Goal: Information Seeking & Learning: Learn about a topic

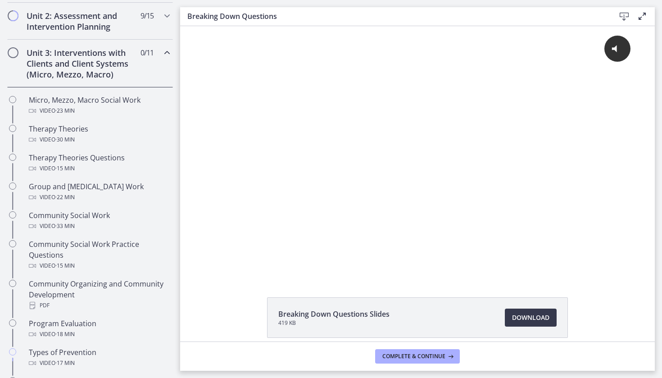
scroll to position [310, 0]
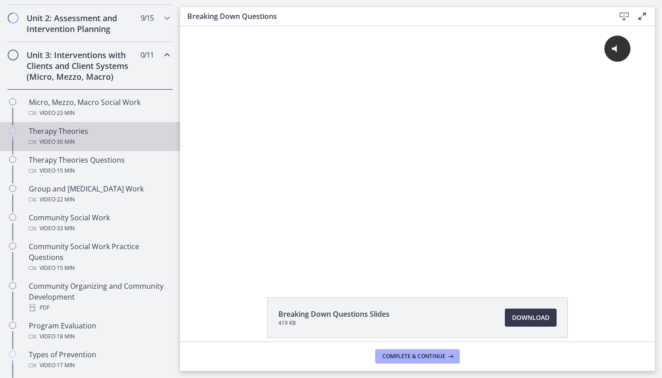
click at [73, 143] on span "· 30 min" at bounding box center [64, 141] width 19 height 11
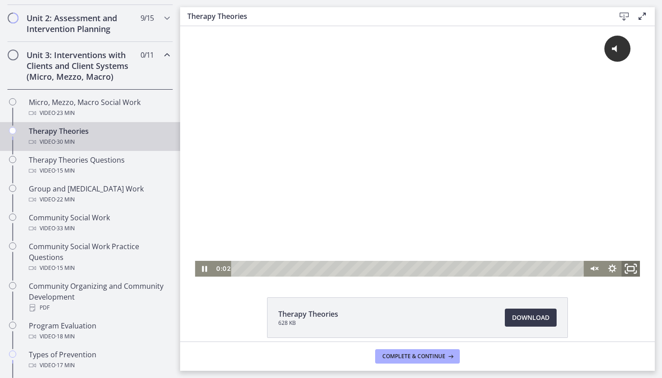
click at [628, 270] on icon "Fullscreen" at bounding box center [630, 268] width 22 height 19
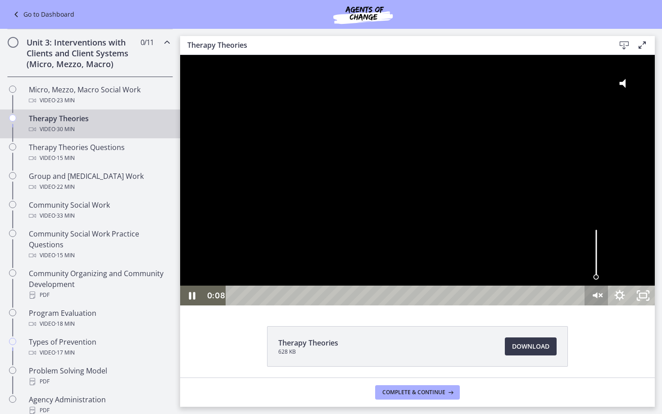
click at [608, 305] on icon "Unmute" at bounding box center [595, 295] width 23 height 20
click at [608, 285] on div "Volume" at bounding box center [595, 253] width 23 height 64
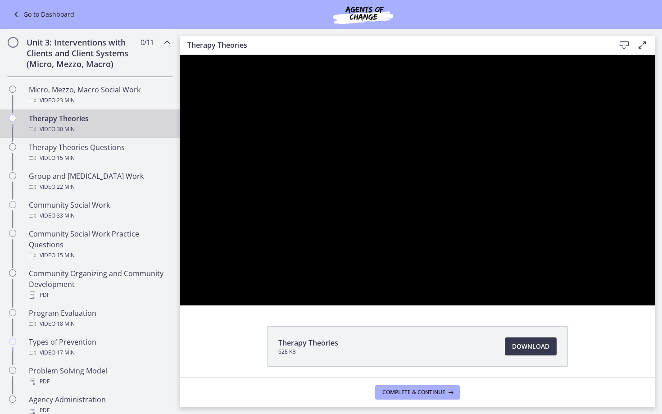
click at [608, 305] on button "Mute" at bounding box center [595, 295] width 23 height 20
click at [608, 305] on button "Unmute" at bounding box center [595, 295] width 23 height 20
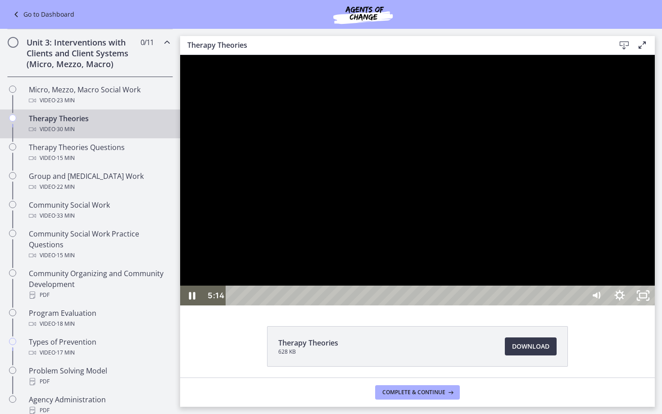
click at [624, 165] on div at bounding box center [417, 180] width 474 height 250
click at [516, 208] on div at bounding box center [417, 180] width 474 height 250
click at [654, 218] on div at bounding box center [417, 180] width 474 height 250
click at [654, 204] on div at bounding box center [417, 180] width 474 height 250
click at [541, 179] on div at bounding box center [417, 180] width 474 height 250
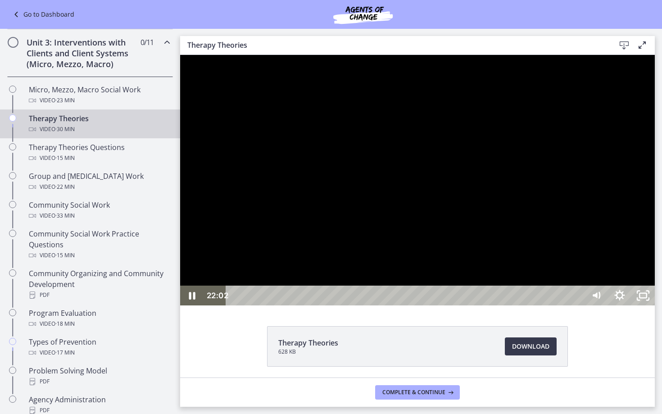
click at [328, 205] on div at bounding box center [417, 180] width 474 height 250
click at [180, 55] on button "Play Video: cbe5iu9t4o1cl02sighg.mp4" at bounding box center [180, 55] width 0 height 0
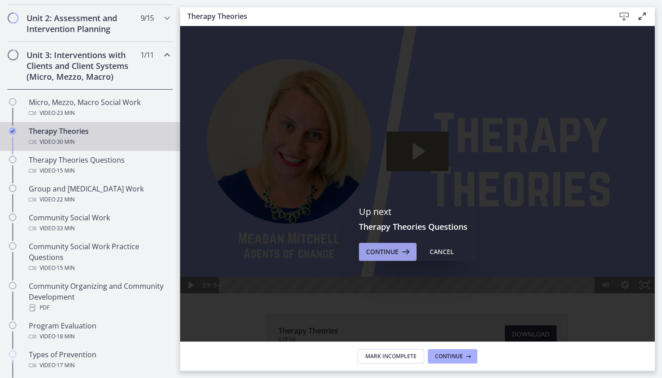
click at [405, 252] on icon at bounding box center [404, 251] width 13 height 11
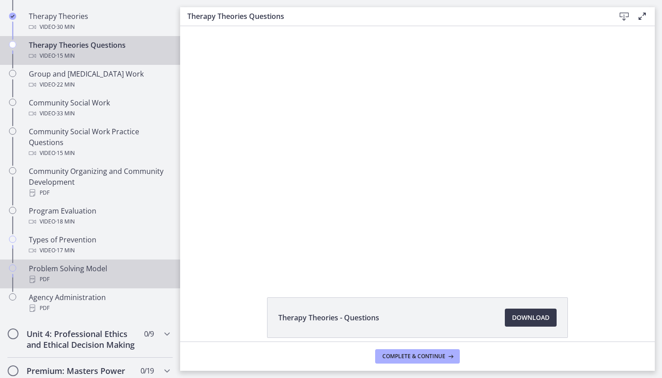
scroll to position [450, 0]
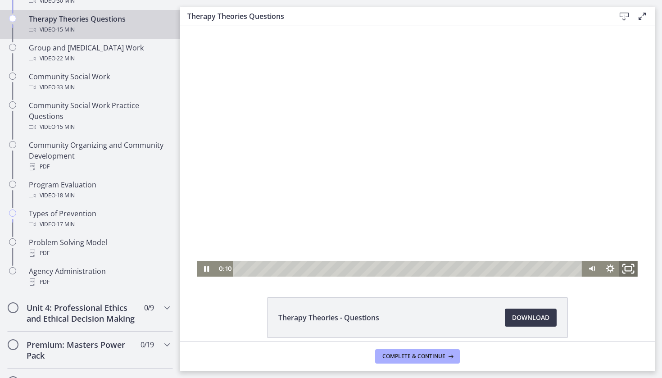
click at [632, 270] on icon "Fullscreen" at bounding box center [628, 268] width 22 height 19
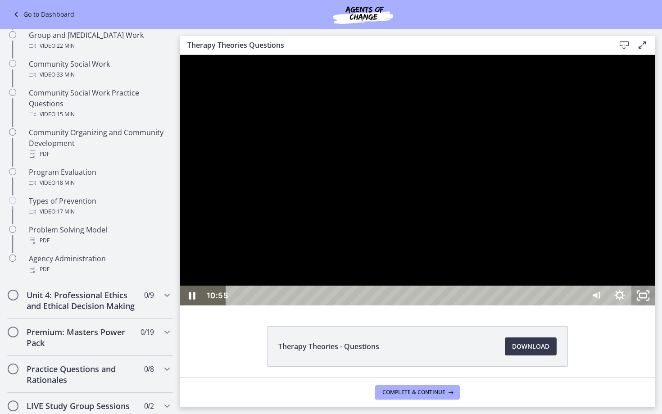
click at [646, 297] on rect "Unfullscreen" at bounding box center [642, 295] width 7 height 5
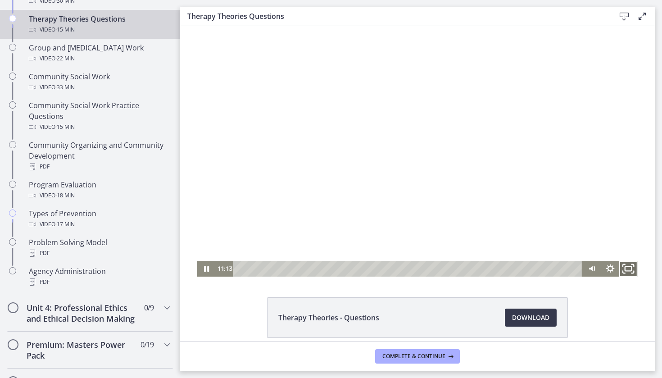
click at [626, 266] on icon "Fullscreen" at bounding box center [628, 268] width 22 height 19
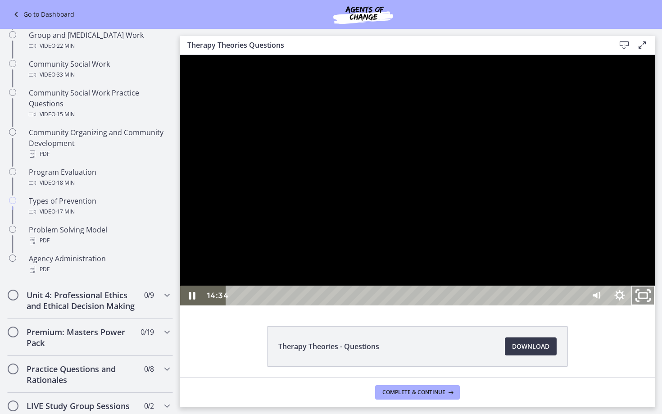
click at [647, 298] on rect "Unfullscreen" at bounding box center [643, 295] width 9 height 5
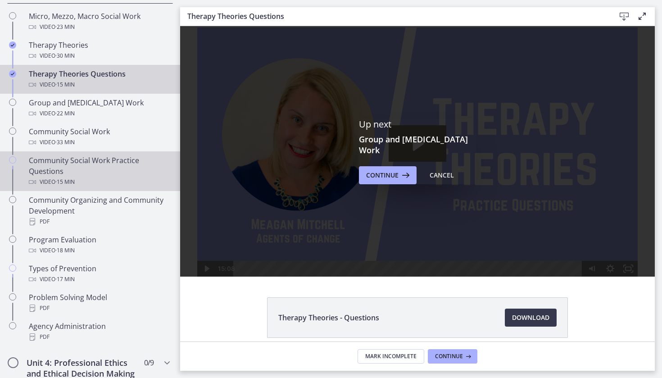
scroll to position [0, 0]
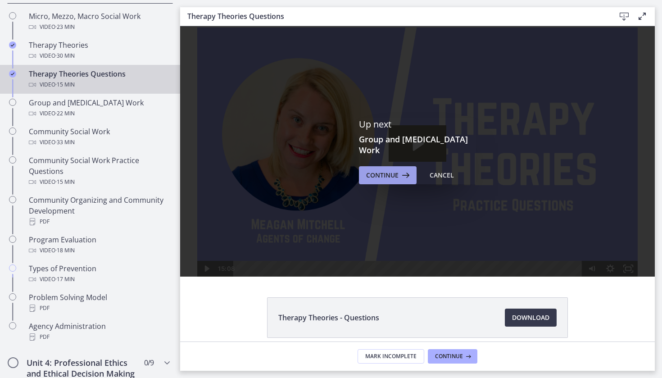
click at [406, 180] on icon at bounding box center [404, 175] width 13 height 11
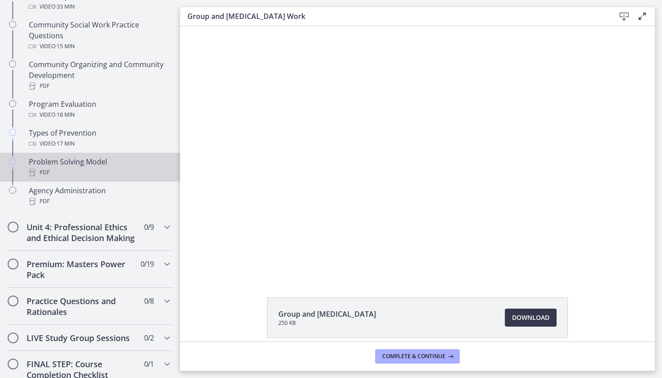
scroll to position [537, 0]
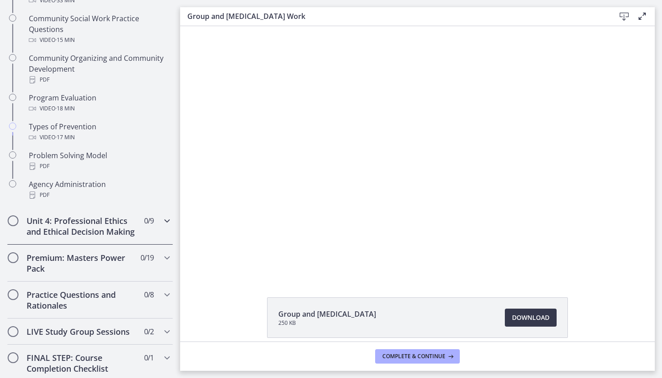
click at [142, 229] on div "Unit 4: Professional Ethics and Ethical Decision Making 0 / 9 Completed" at bounding box center [90, 225] width 166 height 37
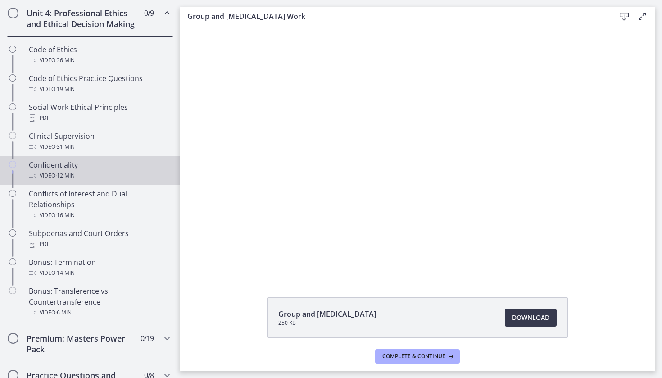
scroll to position [387, 0]
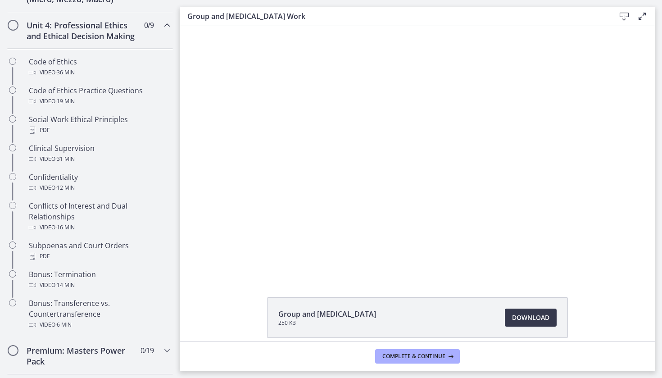
click at [162, 44] on div "Unit 4: Professional Ethics and Ethical Decision Making 0 / 9 Completed" at bounding box center [90, 30] width 166 height 37
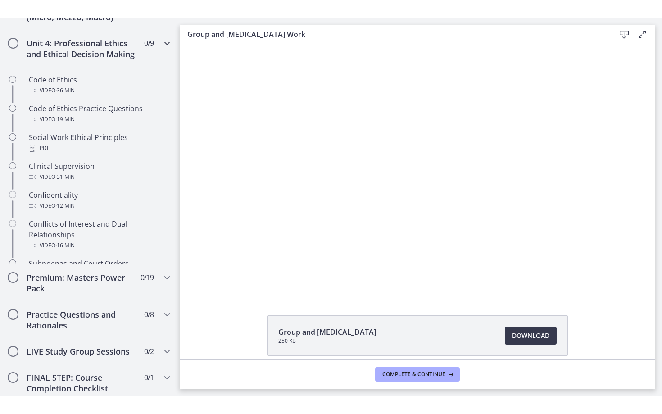
scroll to position [380, 0]
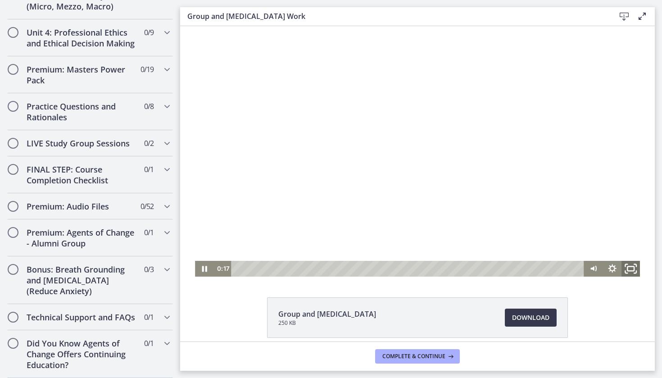
click at [633, 272] on icon "Fullscreen" at bounding box center [630, 268] width 22 height 19
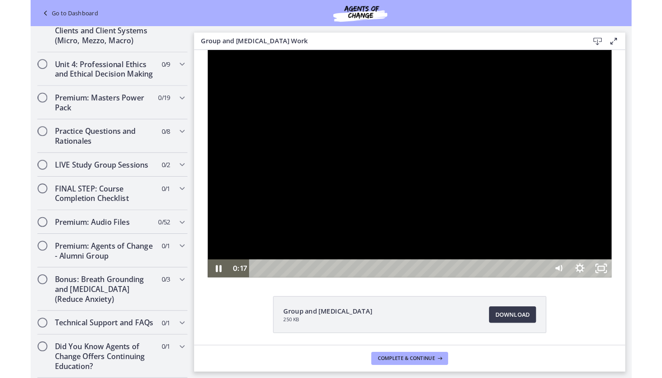
scroll to position [329, 0]
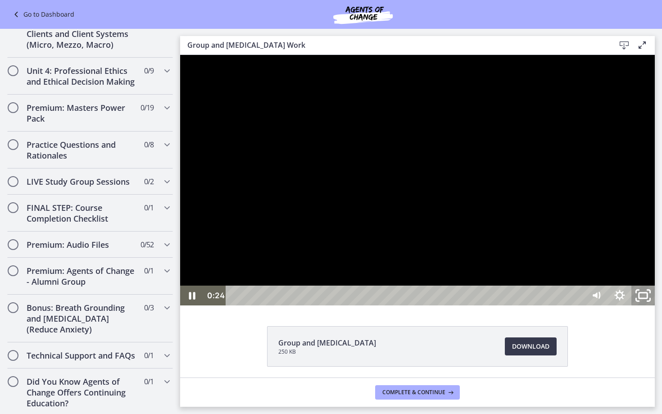
click at [657, 307] on icon "Unfullscreen" at bounding box center [643, 296] width 28 height 24
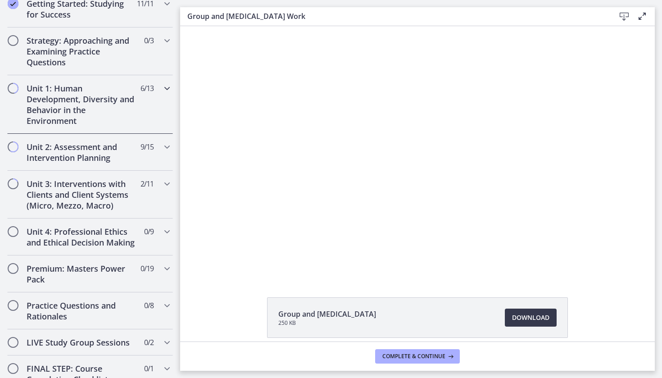
scroll to position [177, 0]
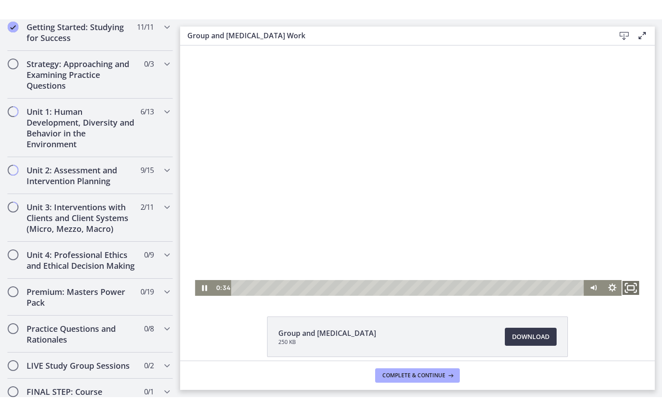
click at [629, 290] on icon "Fullscreen" at bounding box center [630, 287] width 22 height 19
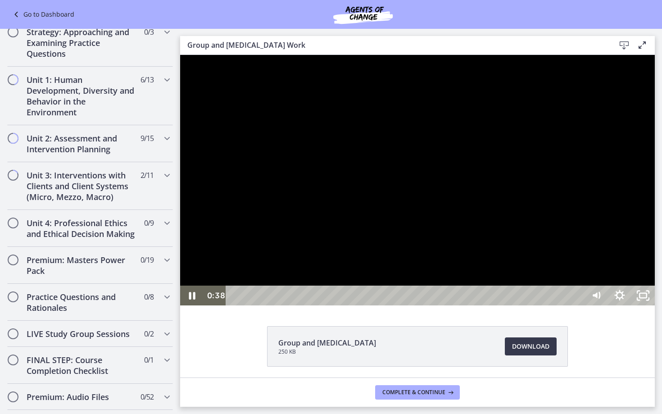
click at [597, 270] on div at bounding box center [417, 180] width 474 height 250
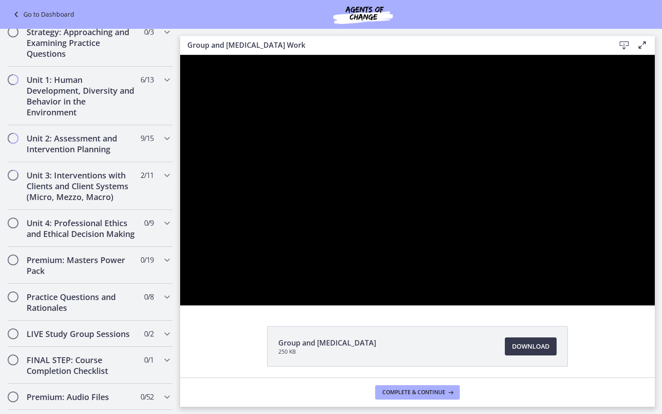
click at [594, 271] on div at bounding box center [417, 180] width 474 height 250
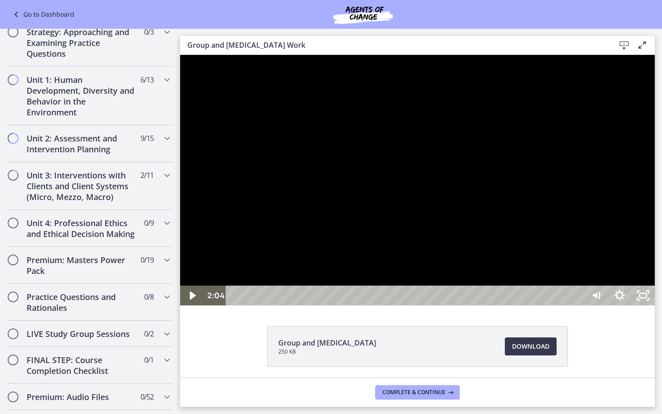
click at [594, 271] on div at bounding box center [417, 180] width 474 height 250
click at [654, 305] on icon "Unfullscreen" at bounding box center [642, 295] width 23 height 20
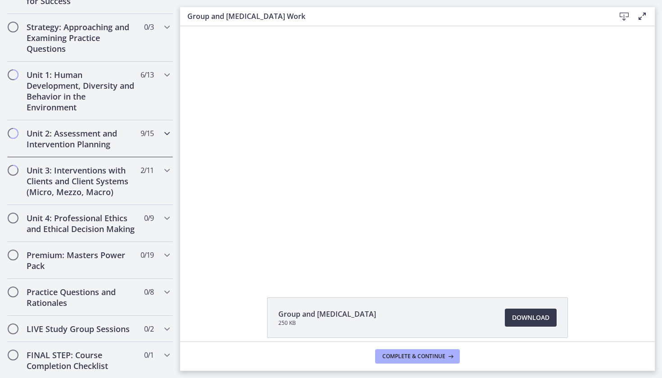
scroll to position [194, 0]
click at [120, 176] on h2 "Unit 3: Interventions with Clients and Client Systems (Micro, Mezzo, Macro)" at bounding box center [82, 181] width 110 height 32
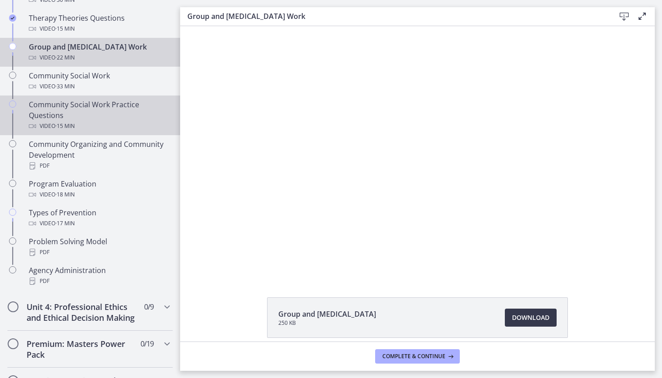
scroll to position [441, 0]
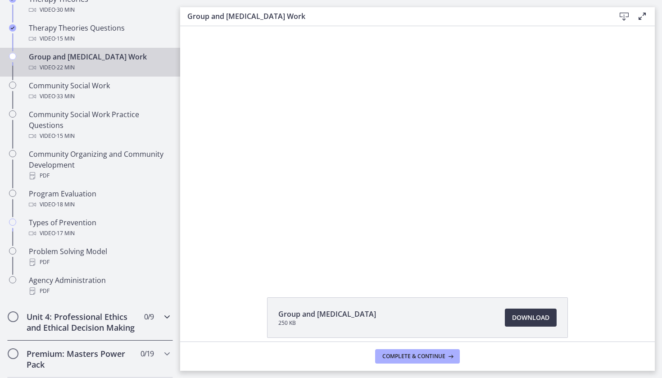
click at [128, 316] on h2 "Unit 4: Professional Ethics and Ethical Decision Making" at bounding box center [82, 322] width 110 height 22
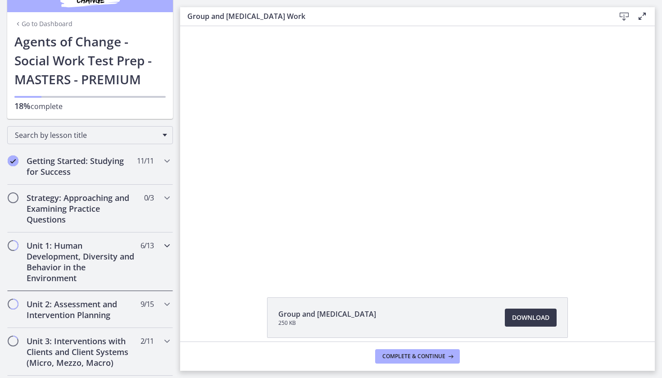
scroll to position [25, 0]
click at [102, 259] on h2 "Unit 1: Human Development, Diversity and Behavior in the Environment" at bounding box center [82, 260] width 110 height 43
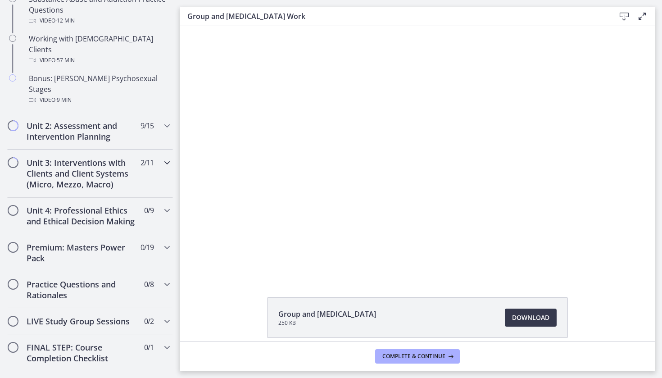
scroll to position [659, 0]
click at [81, 161] on div "Unit 3: Interventions with Clients and Client Systems (Micro, Mezzo, Macro) 2 /…" at bounding box center [90, 174] width 166 height 48
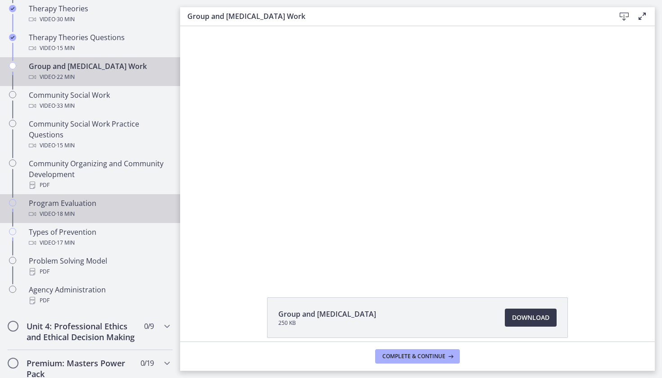
scroll to position [428, 0]
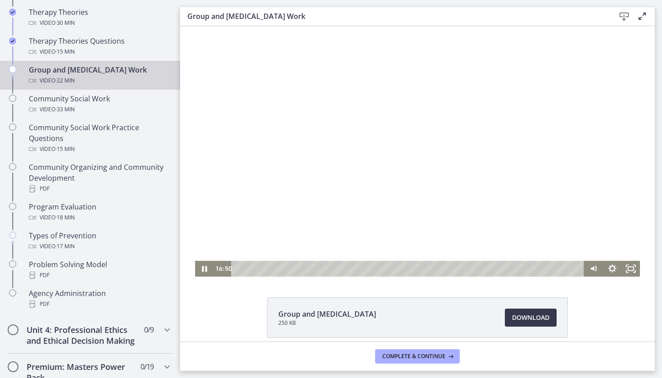
click at [373, 159] on div at bounding box center [417, 151] width 445 height 250
